Goal: Transaction & Acquisition: Purchase product/service

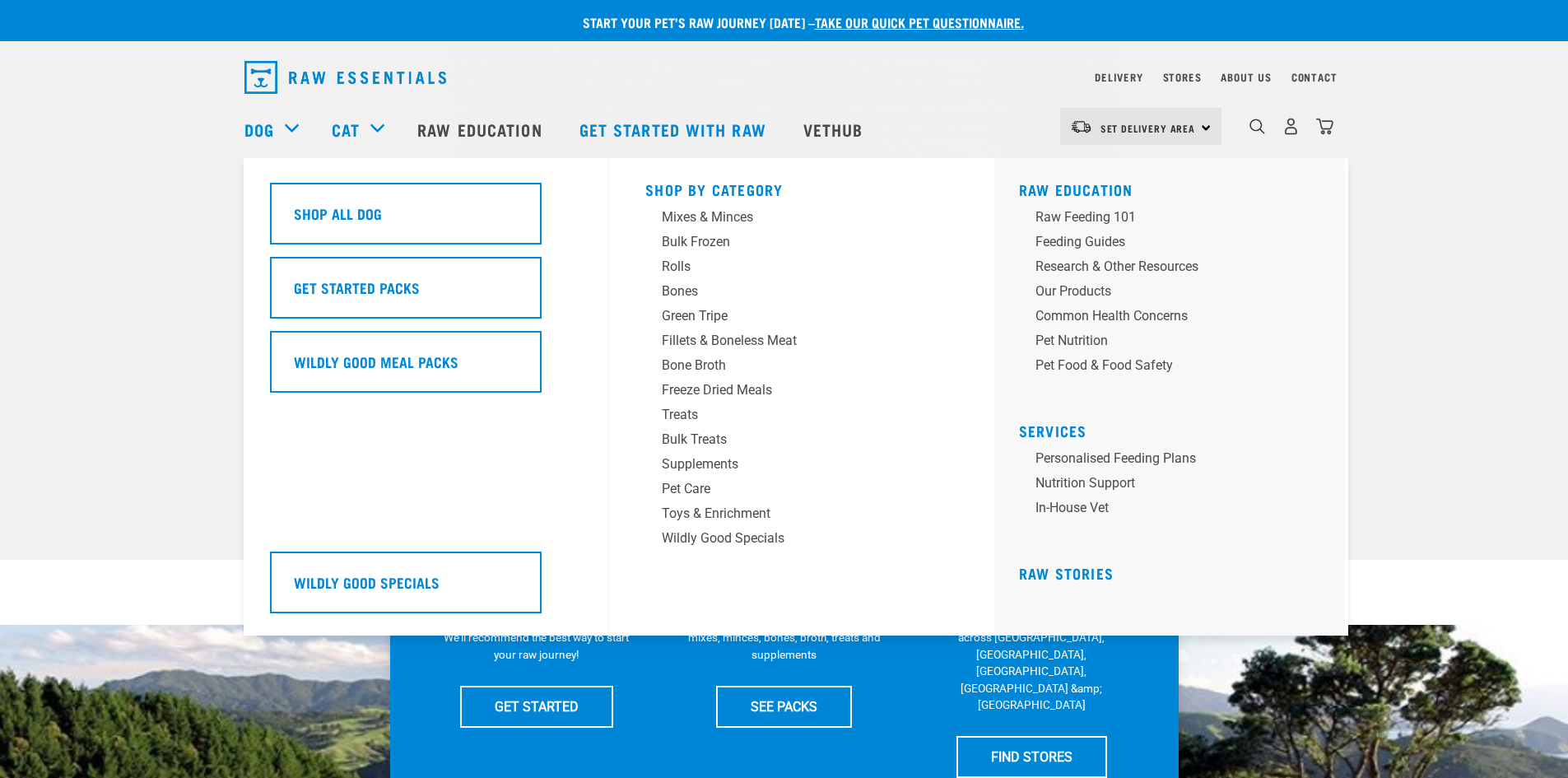
click at [291, 129] on div "Dog" at bounding box center [280, 130] width 71 height 66
click at [673, 412] on div "Treats" at bounding box center [789, 414] width 256 height 20
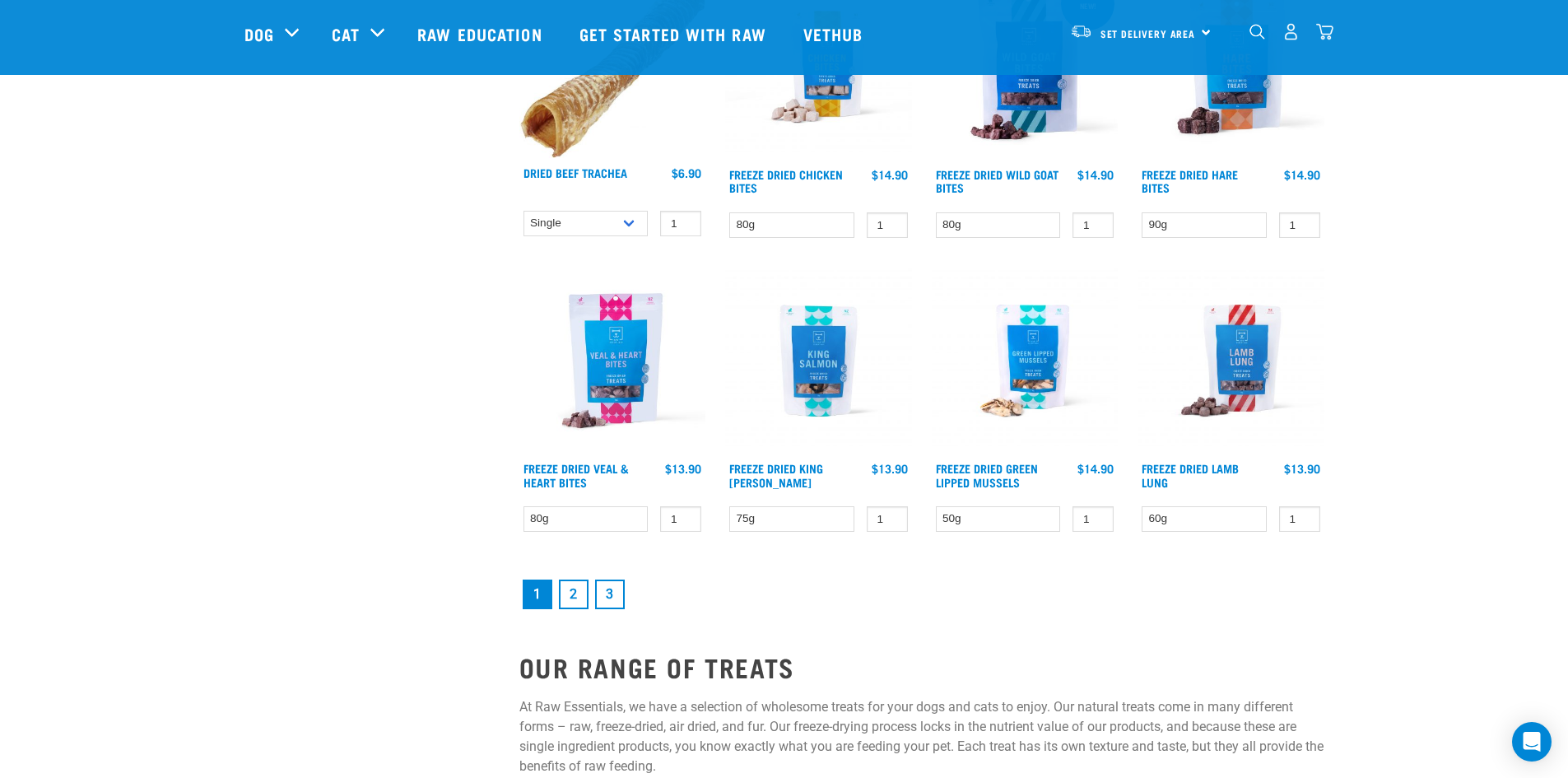
scroll to position [2140, 0]
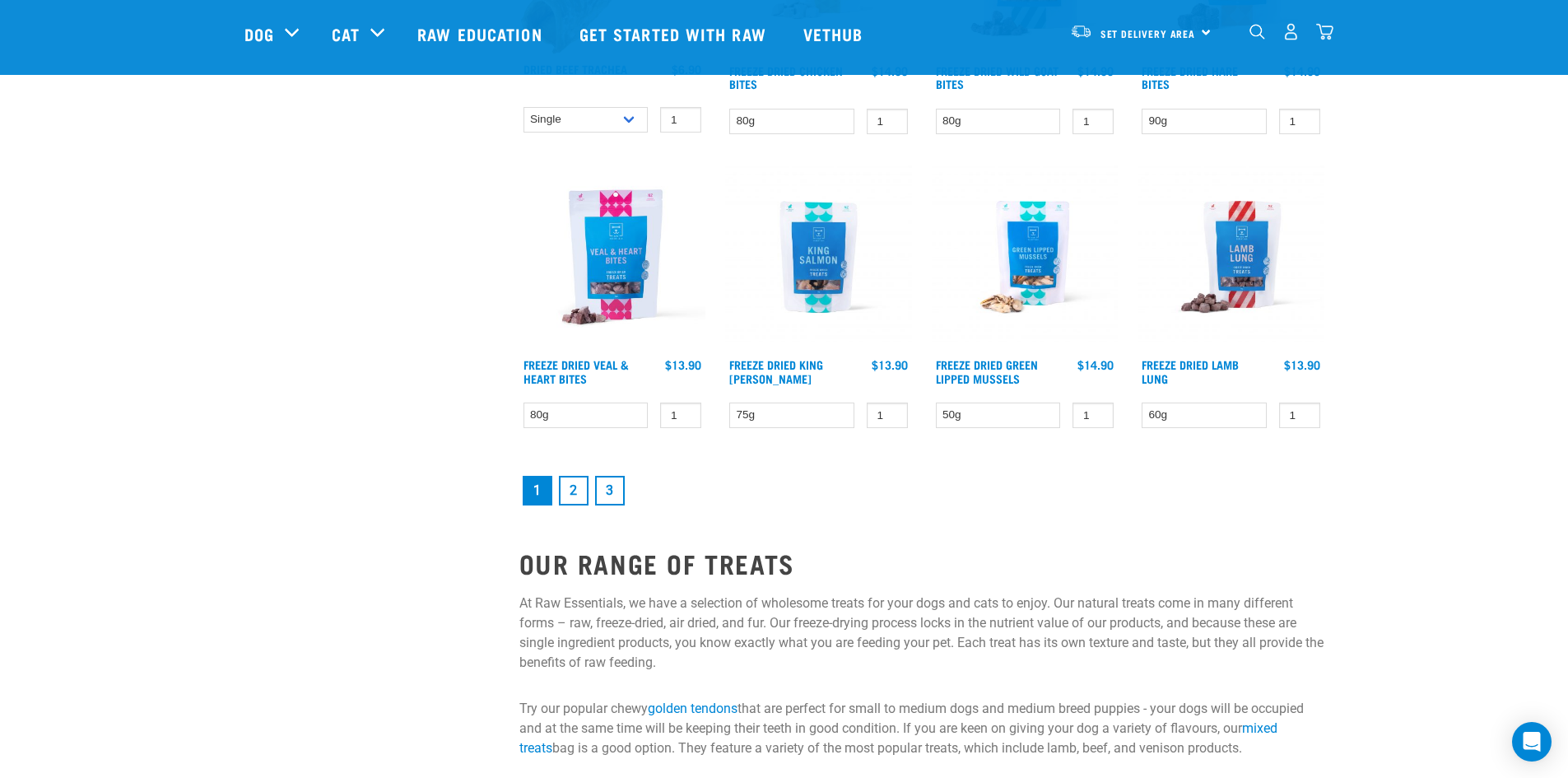
click at [573, 488] on link "2" at bounding box center [573, 490] width 29 height 29
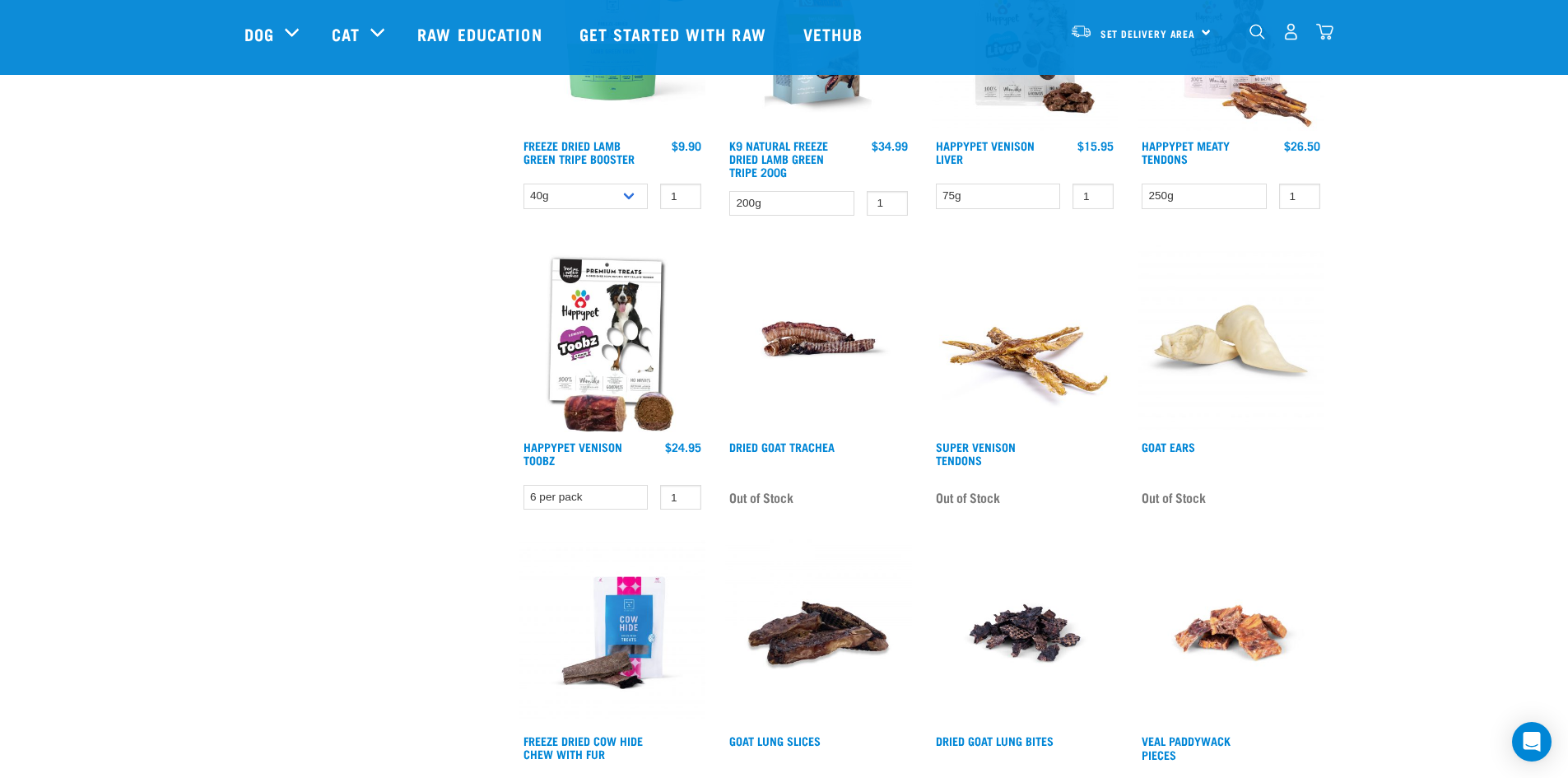
scroll to position [1482, 0]
click at [1166, 446] on link "Goat Ears" at bounding box center [1168, 446] width 54 height 6
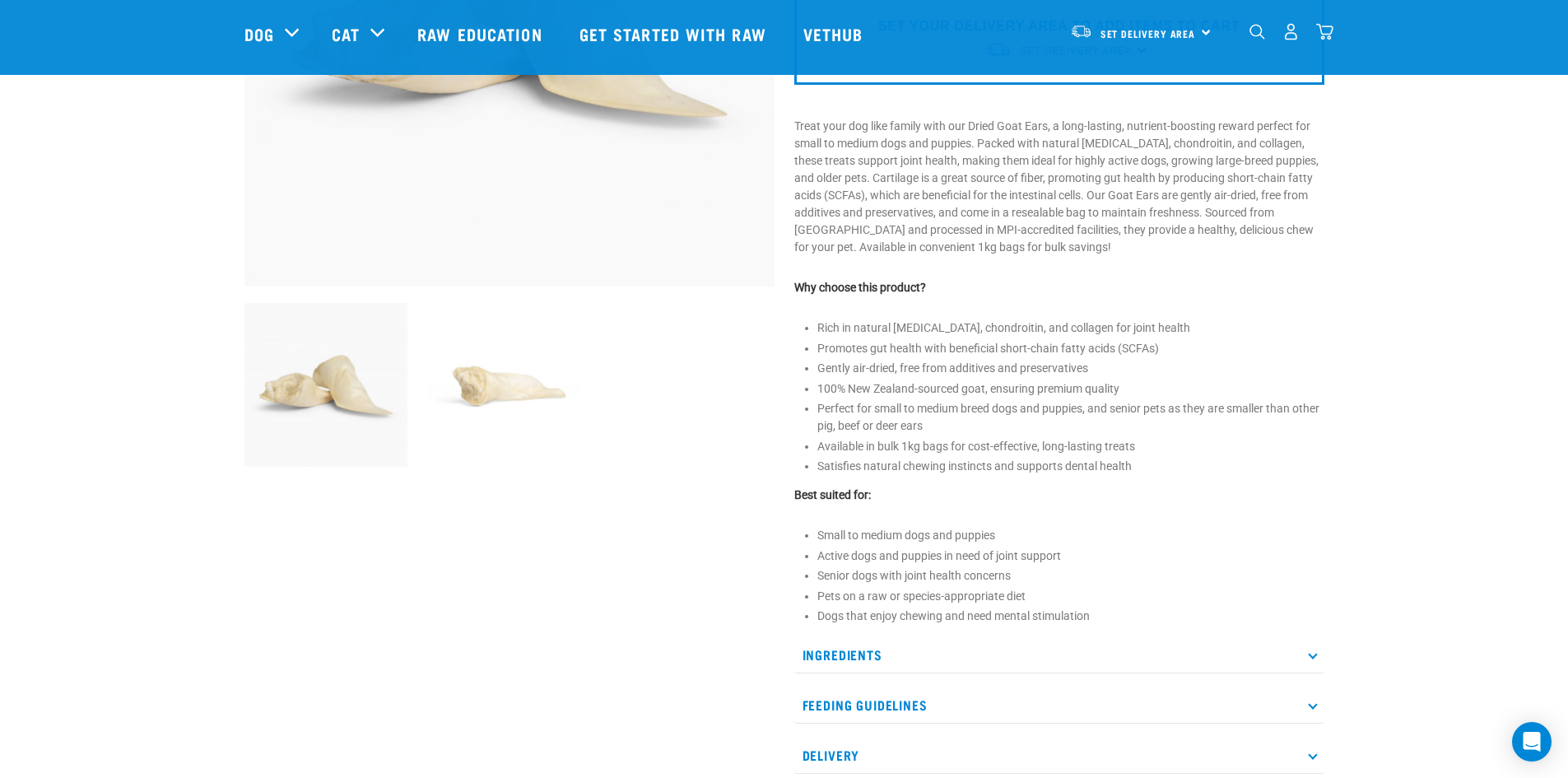
scroll to position [412, 0]
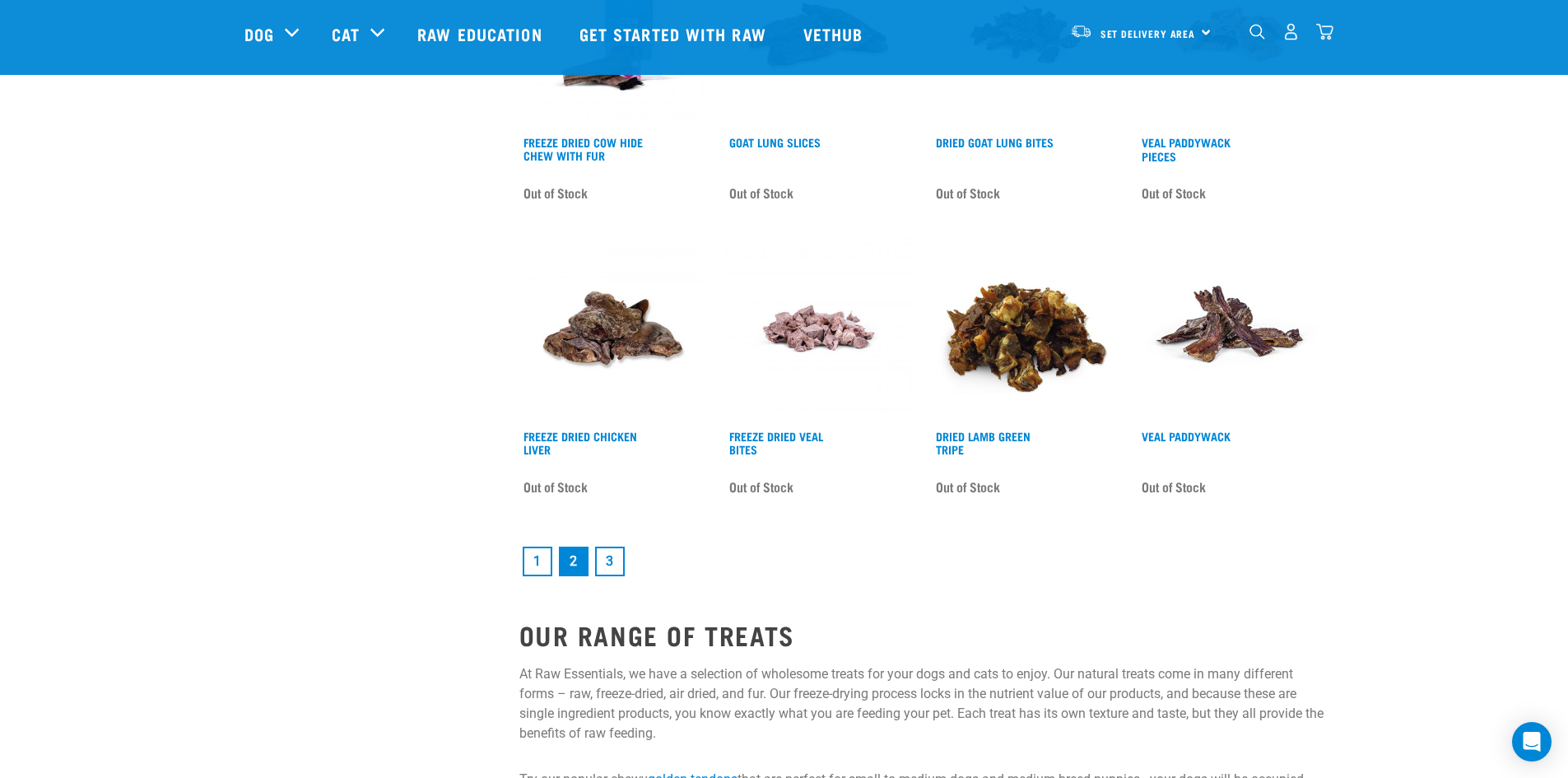
scroll to position [2097, 0]
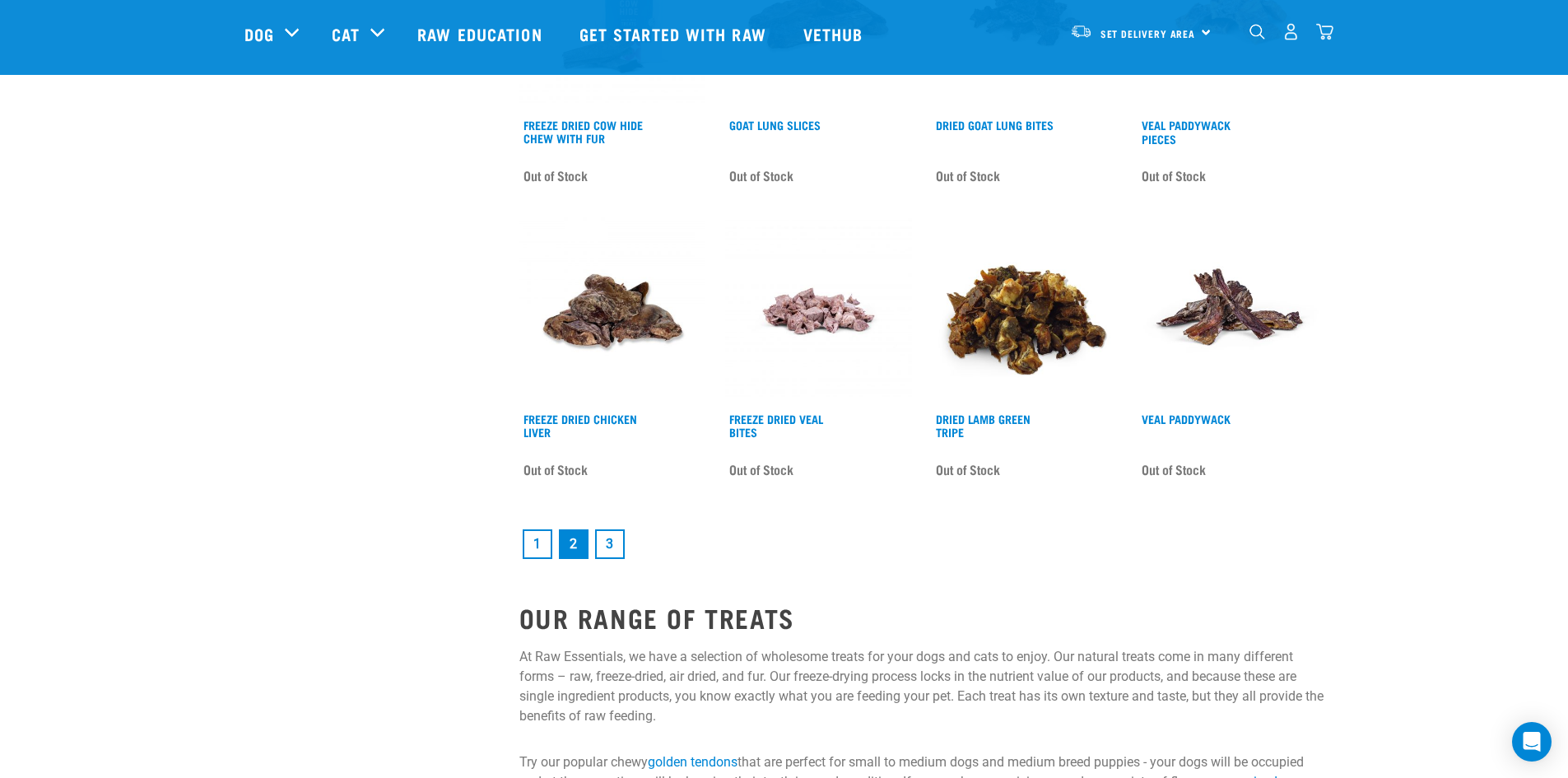
click at [601, 543] on link "3" at bounding box center [610, 544] width 29 height 29
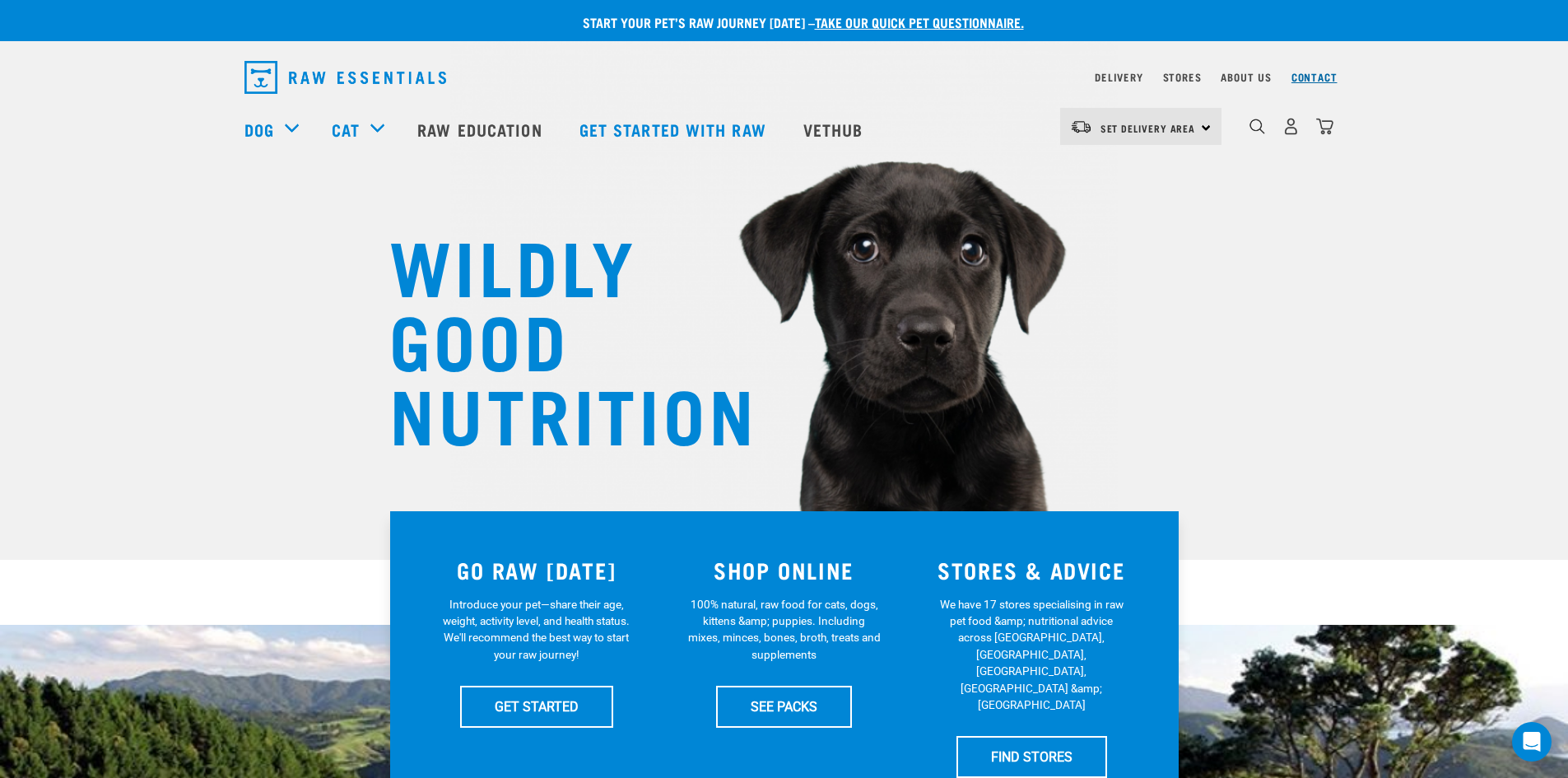
click at [1318, 78] on link "Contact" at bounding box center [1314, 77] width 46 height 6
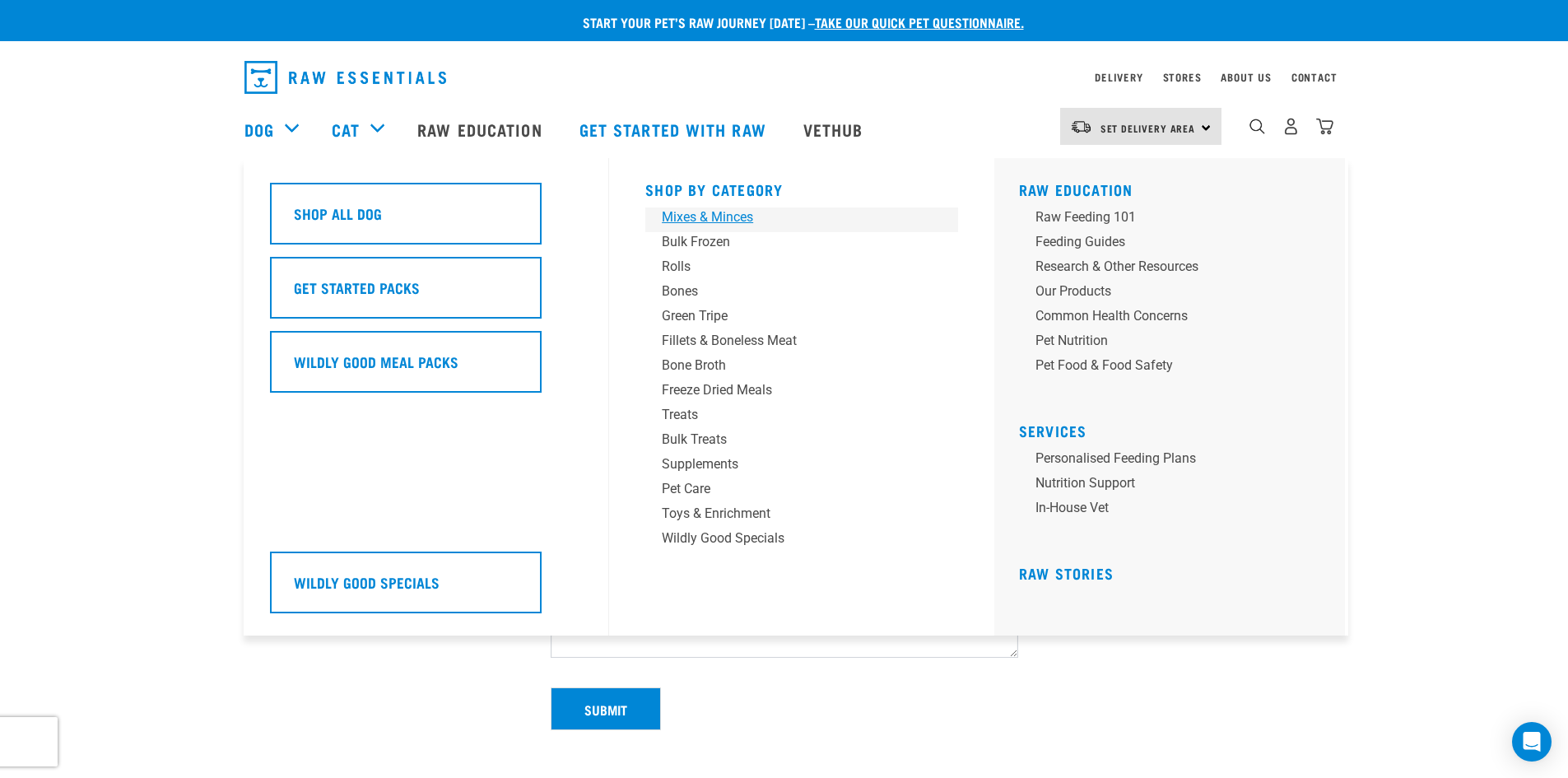
click at [695, 212] on div "Mixes & Minces" at bounding box center [789, 217] width 256 height 20
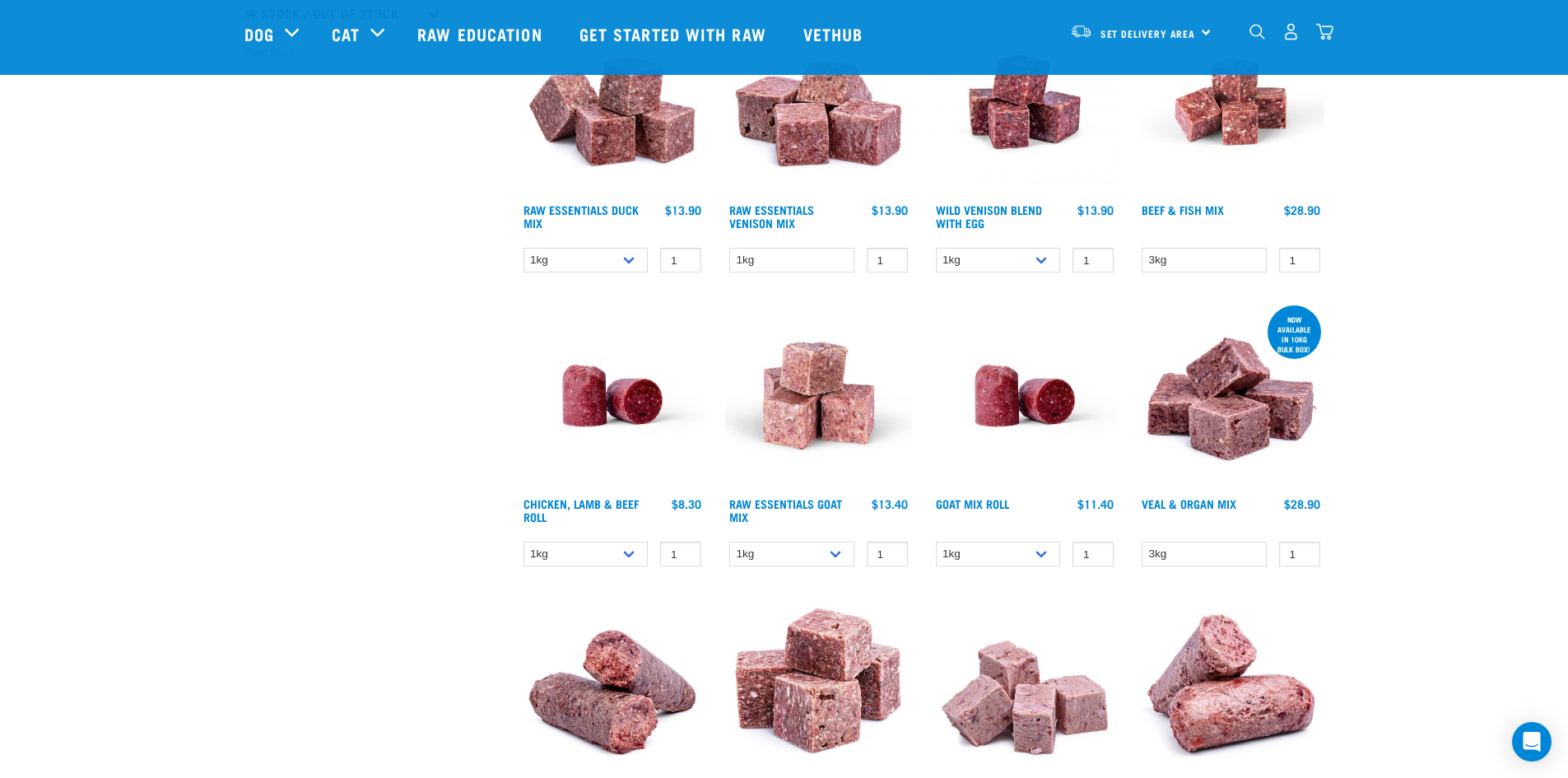
scroll to position [576, 0]
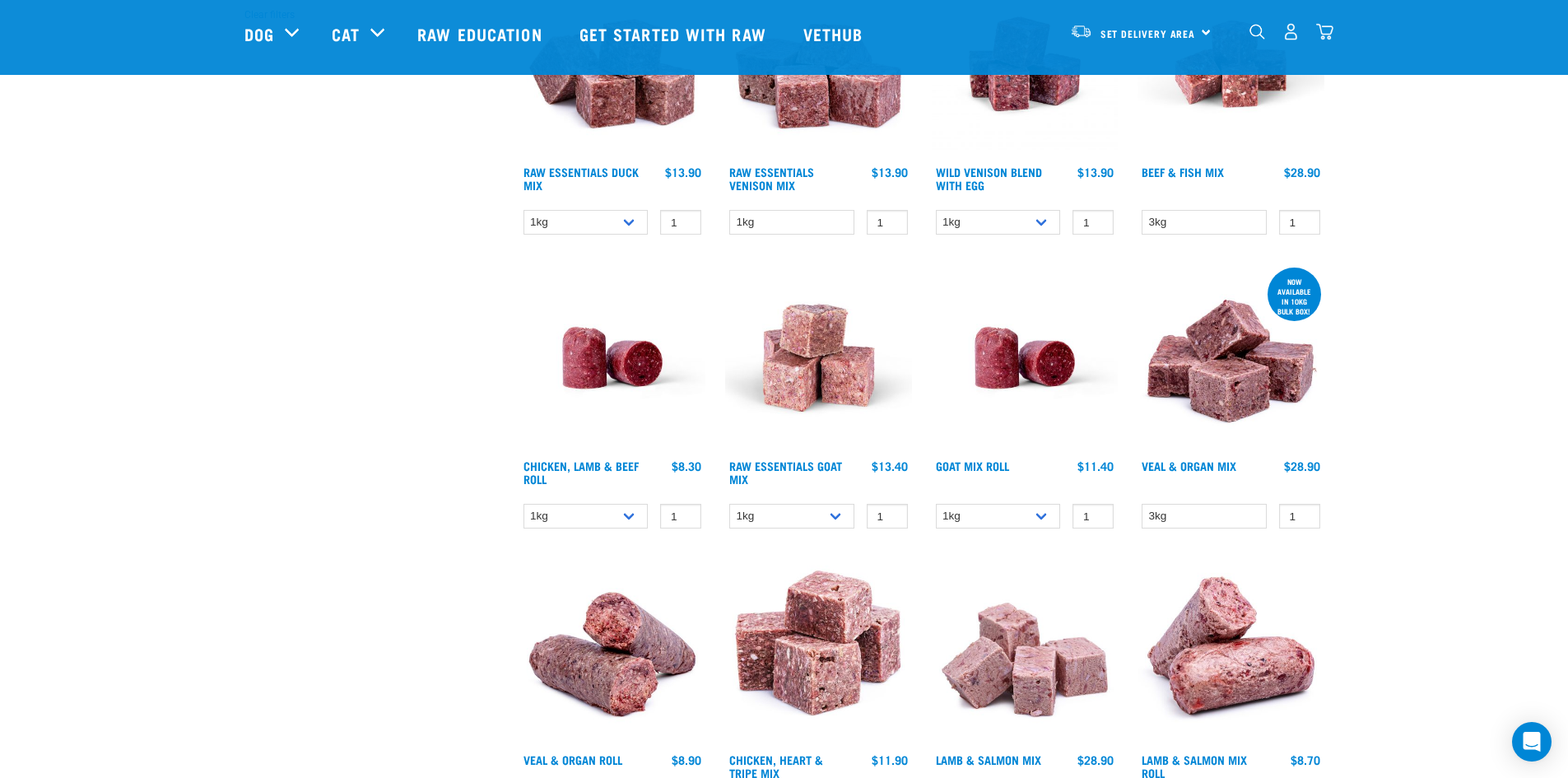
click at [795, 377] on img at bounding box center [819, 357] width 187 height 187
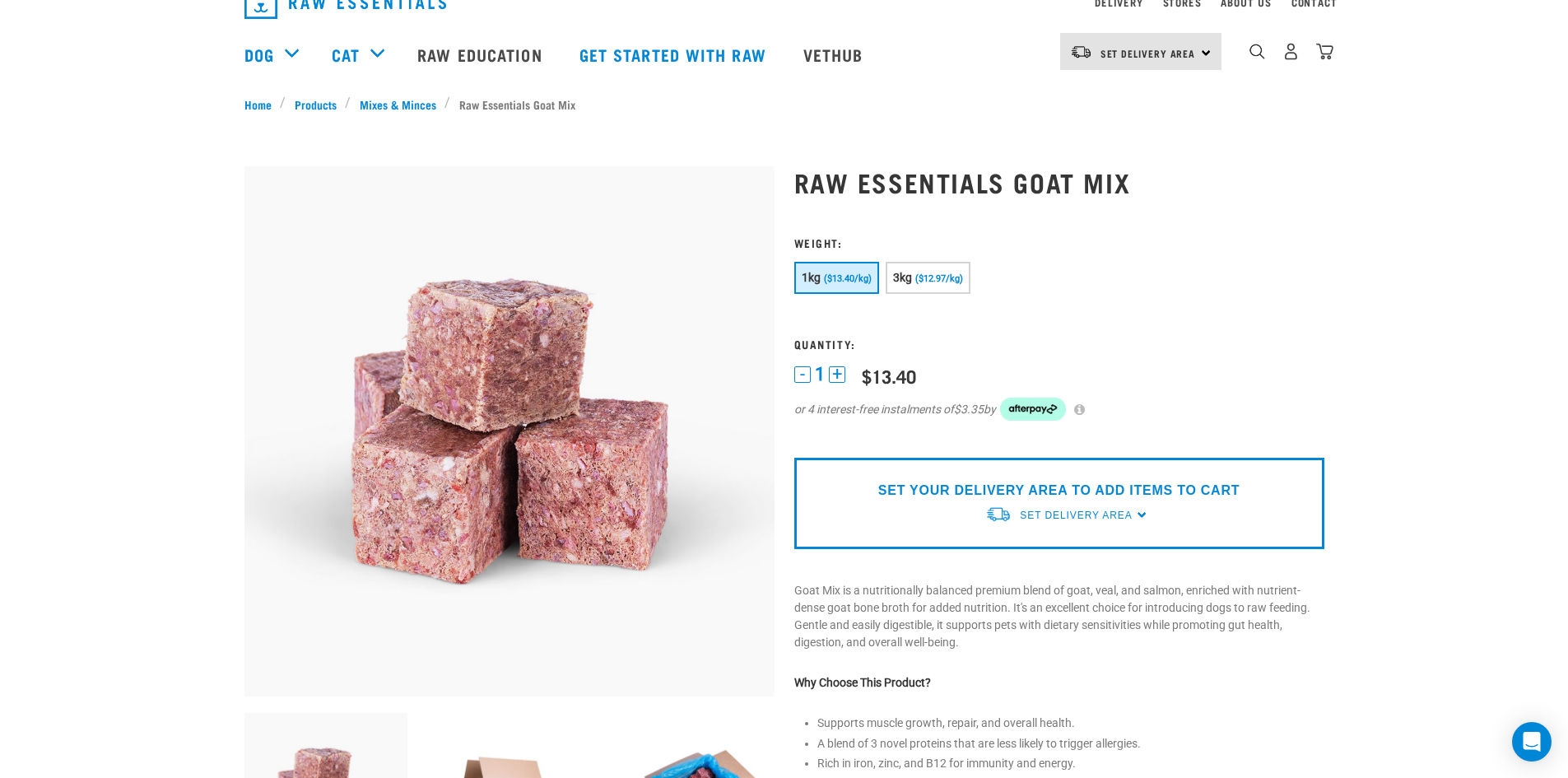
scroll to position [82, 0]
